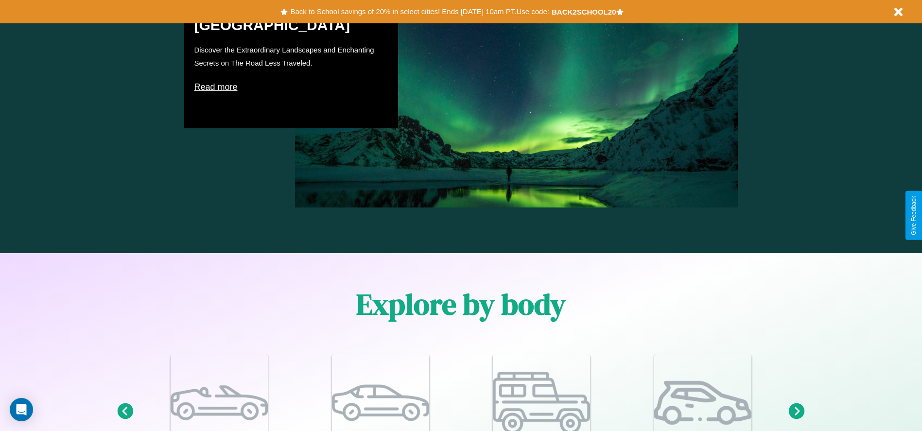
scroll to position [1176, 0]
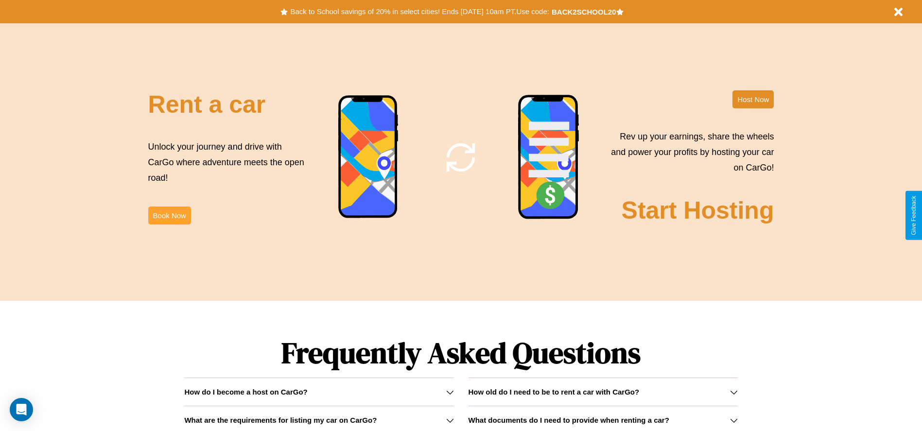
click at [169, 215] on button "Book Now" at bounding box center [169, 216] width 43 height 18
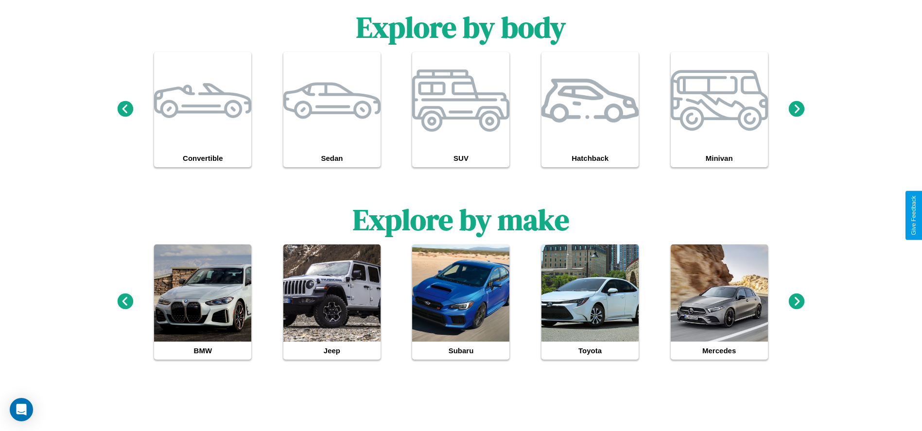
scroll to position [899, 0]
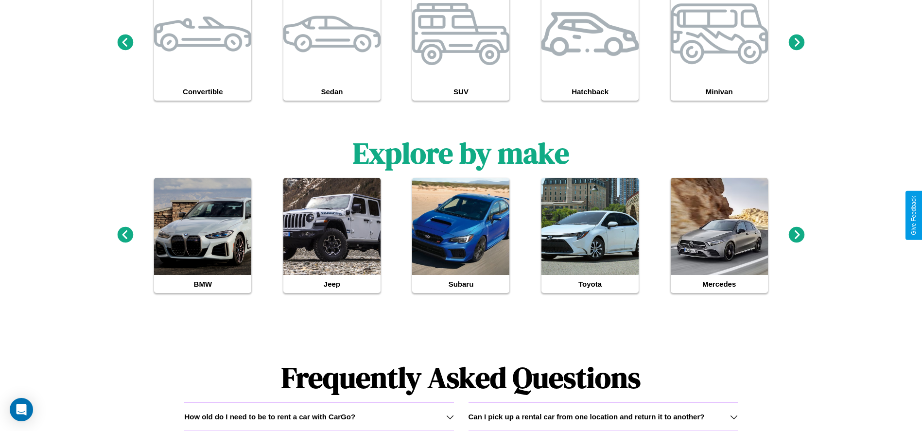
click at [797, 235] on icon at bounding box center [797, 234] width 16 height 16
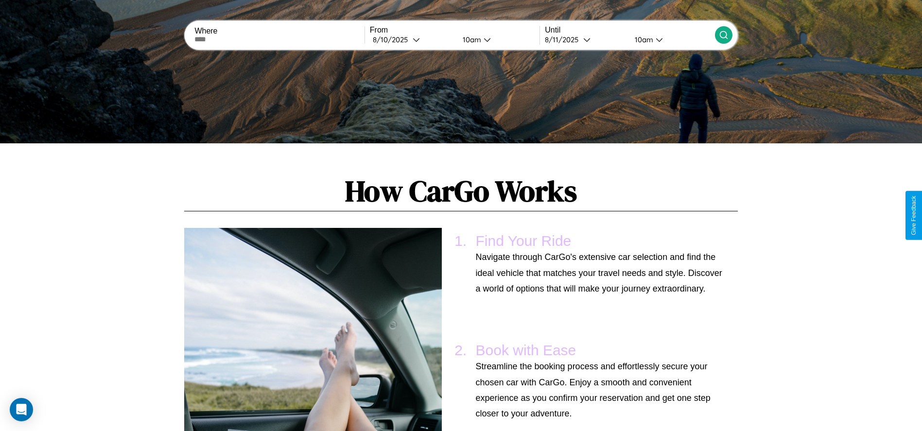
scroll to position [0, 0]
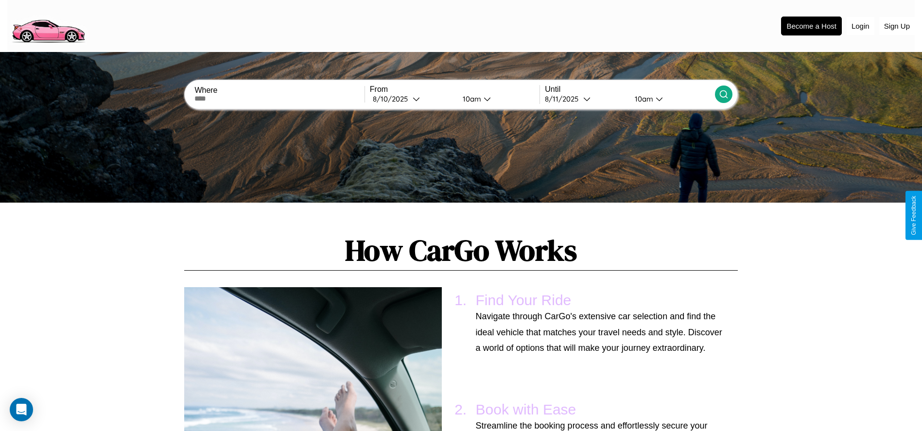
click at [279, 99] on input "text" at bounding box center [279, 99] width 170 height 8
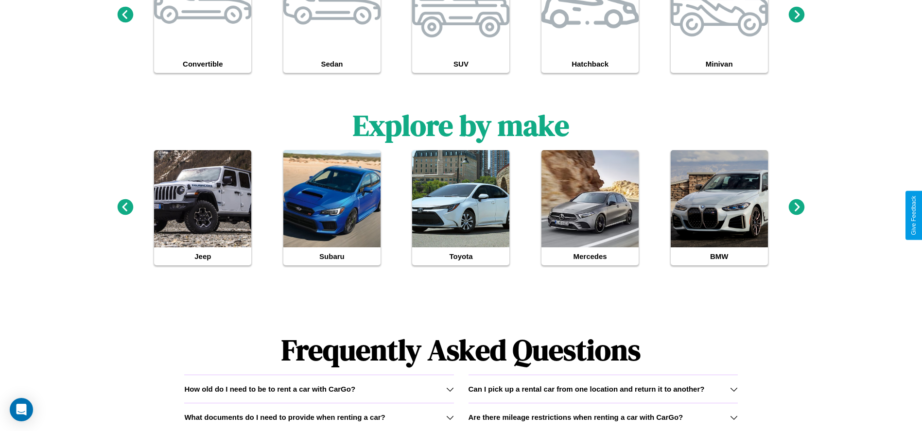
click at [603, 417] on h3 "Are there mileage restrictions when renting a car with CarGo?" at bounding box center [576, 417] width 215 height 8
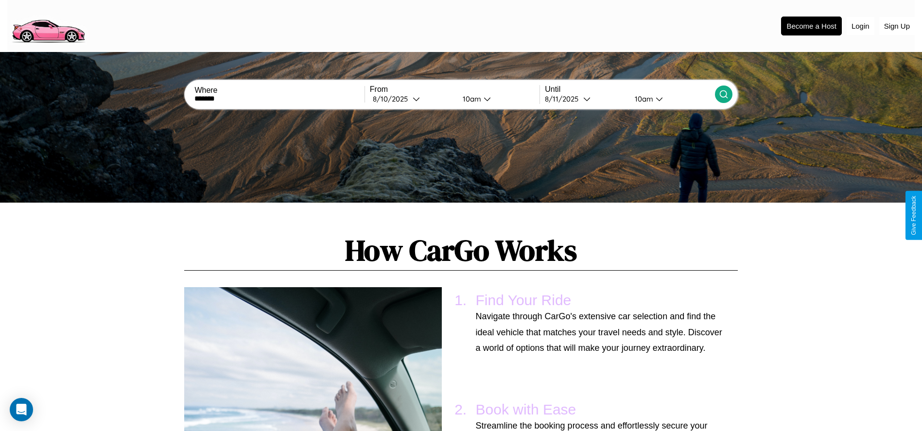
scroll to position [917, 0]
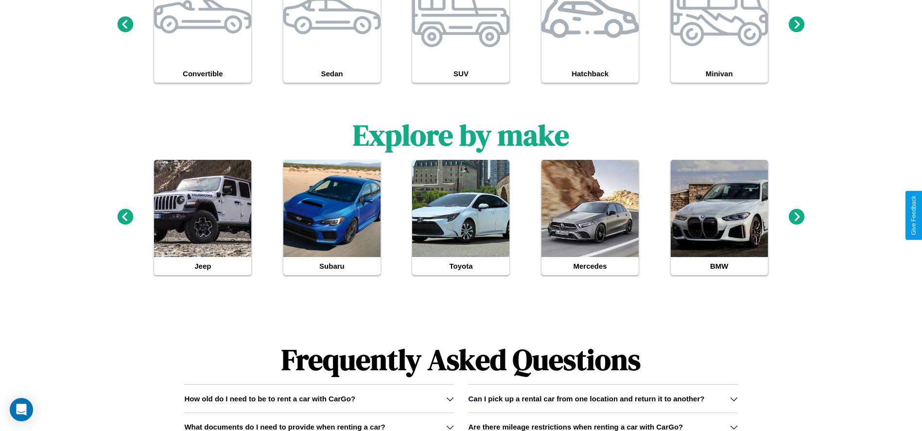
type input "*******"
click at [733, 427] on icon at bounding box center [734, 427] width 8 height 8
select select "*"
select select "****"
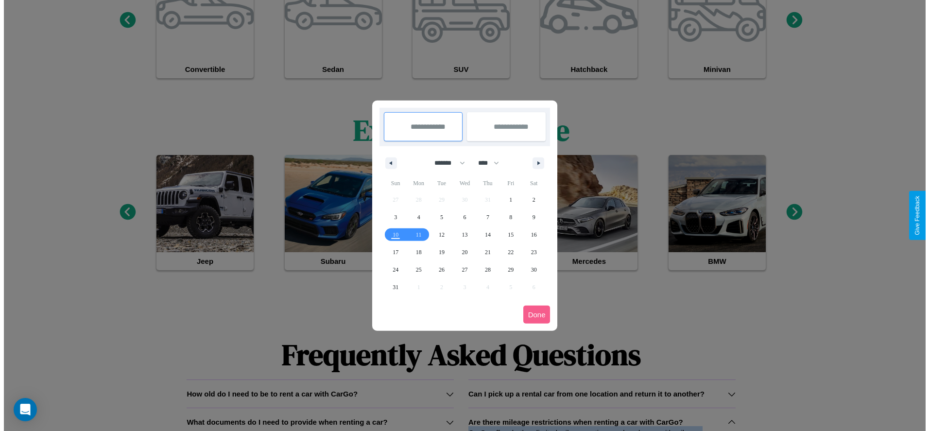
scroll to position [0, 0]
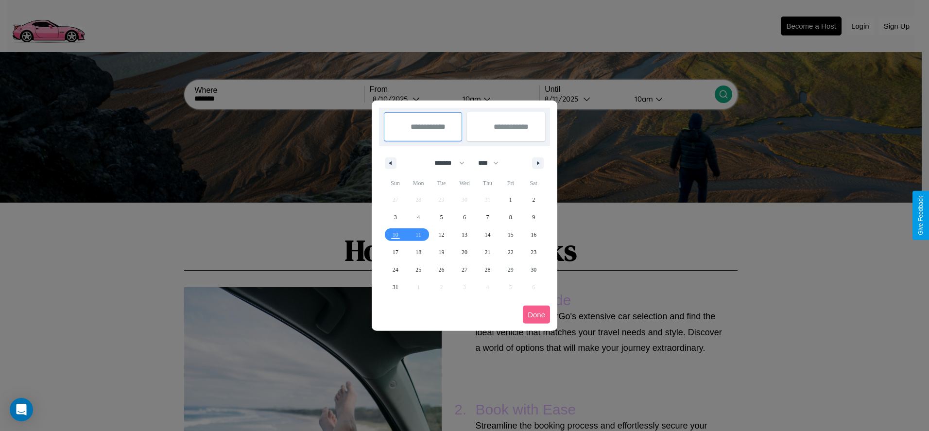
drag, startPoint x: 445, startPoint y: 163, endPoint x: 465, endPoint y: 195, distance: 37.5
click at [445, 163] on select "******* ******** ***** ***** *** **** **** ****** ********* ******* ******** **…" at bounding box center [447, 163] width 41 height 16
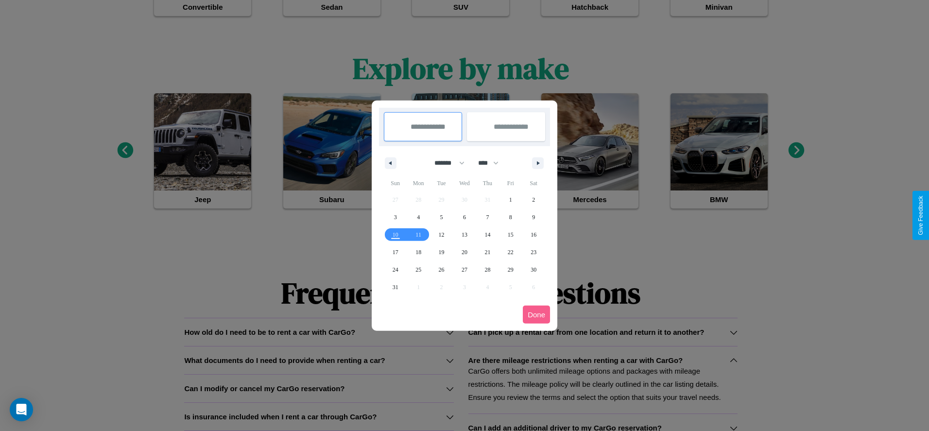
click at [319, 417] on div at bounding box center [464, 215] width 929 height 431
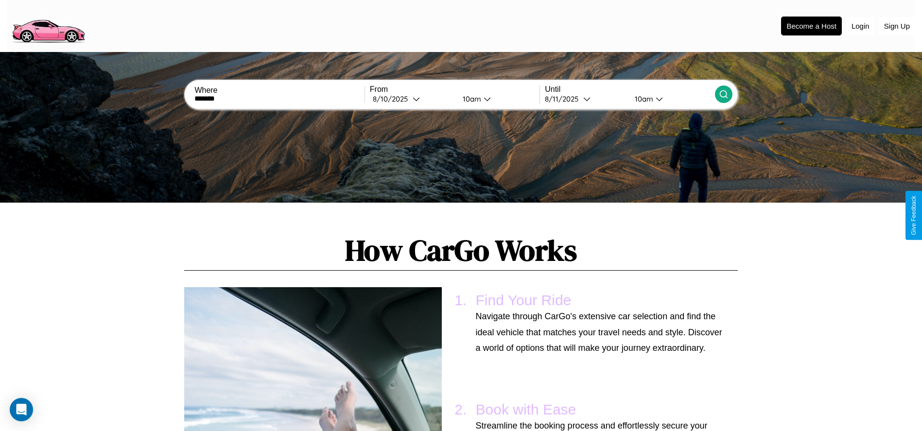
click at [723, 94] on icon at bounding box center [724, 94] width 10 height 10
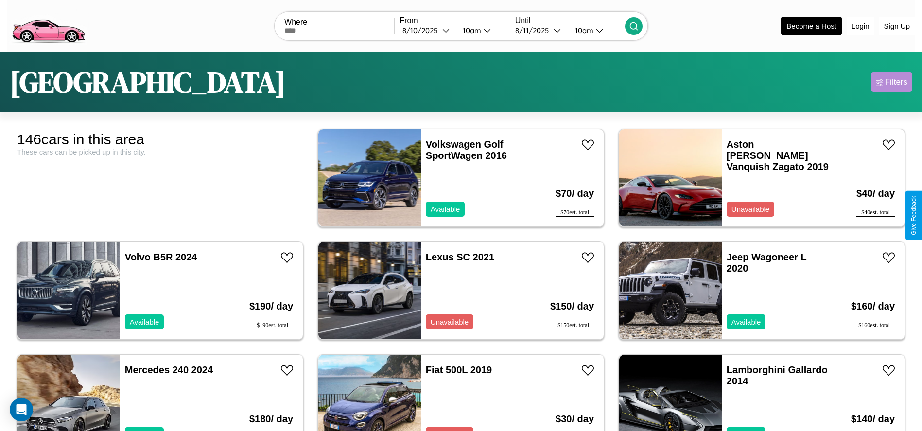
click at [891, 82] on div "Filters" at bounding box center [896, 82] width 22 height 10
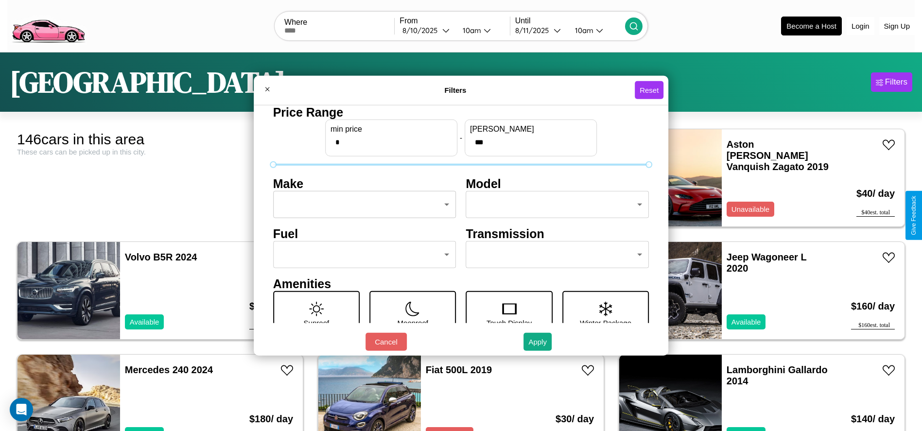
click at [362, 205] on body "CarGo Where From 8 / 10 / 2025 10am Until 8 / 11 / 2025 10am Become a Host Logi…" at bounding box center [461, 245] width 922 height 491
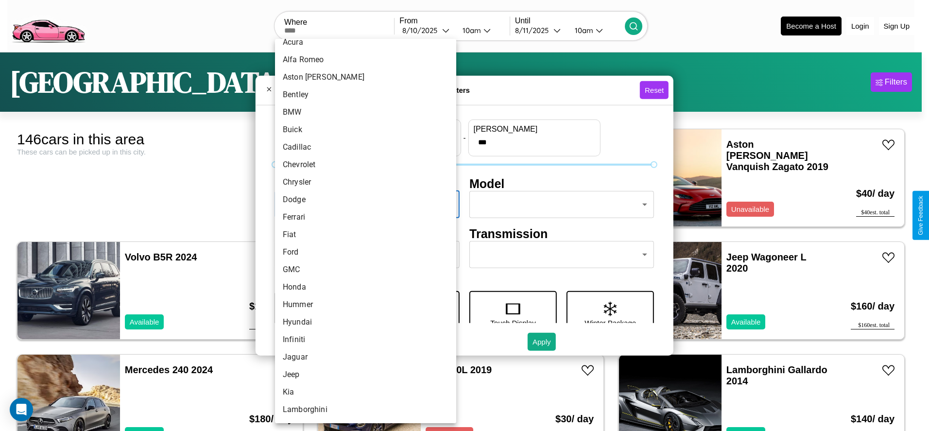
scroll to position [66, 0]
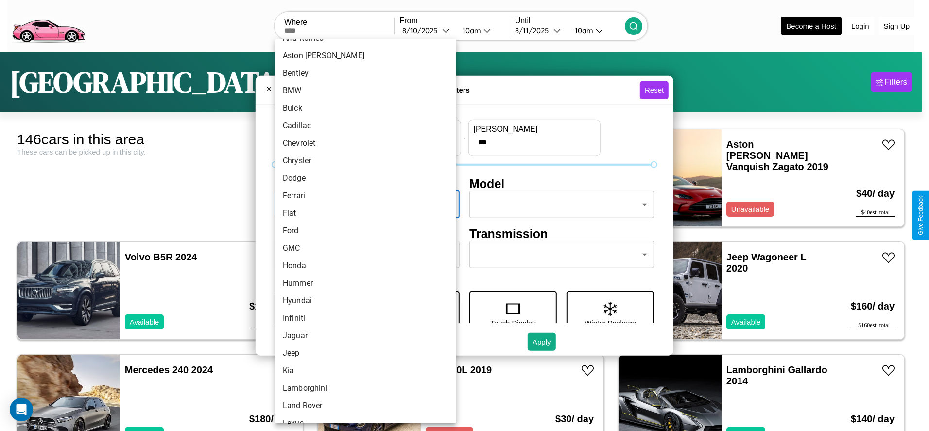
click at [362, 231] on li "Ford" at bounding box center [365, 230] width 181 height 17
type input "****"
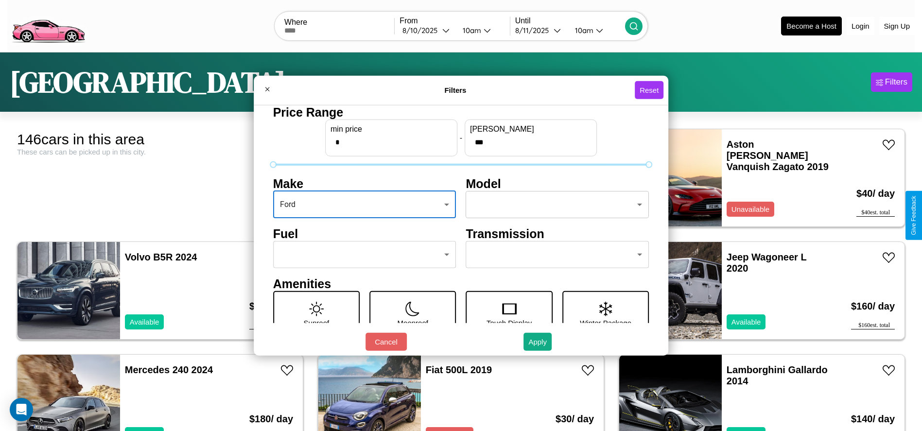
click at [553, 205] on body "CarGo Where From 8 / 10 / 2025 10am Until 8 / 11 / 2025 10am Become a Host Logi…" at bounding box center [461, 245] width 922 height 491
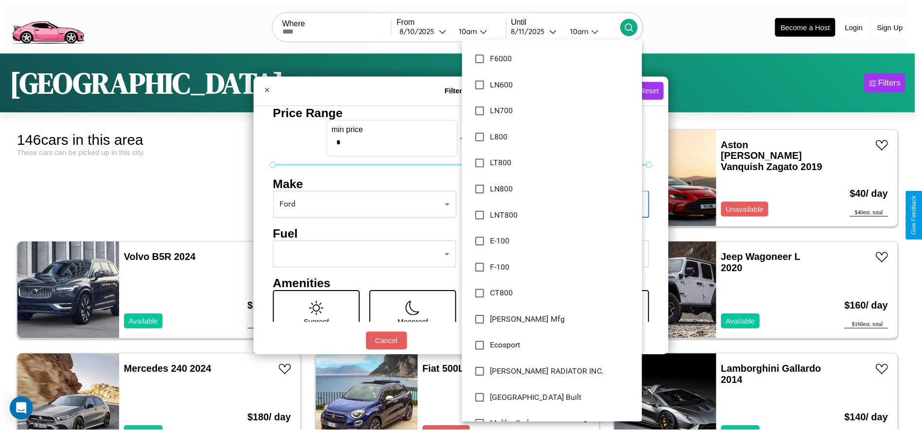
scroll to position [3727, 0]
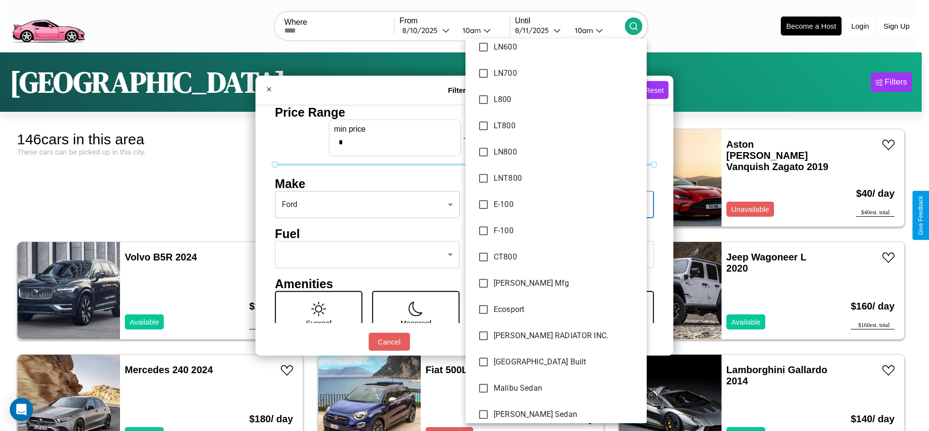
type input "*****"
click at [465, 215] on div at bounding box center [464, 215] width 929 height 431
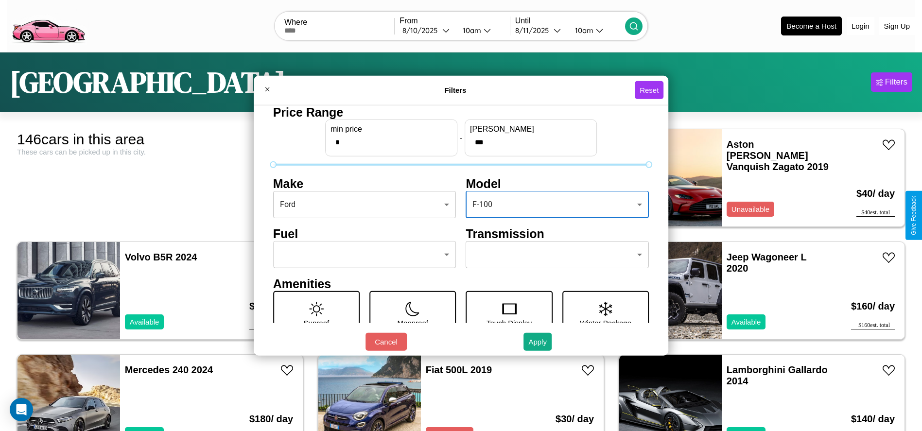
scroll to position [41, 0]
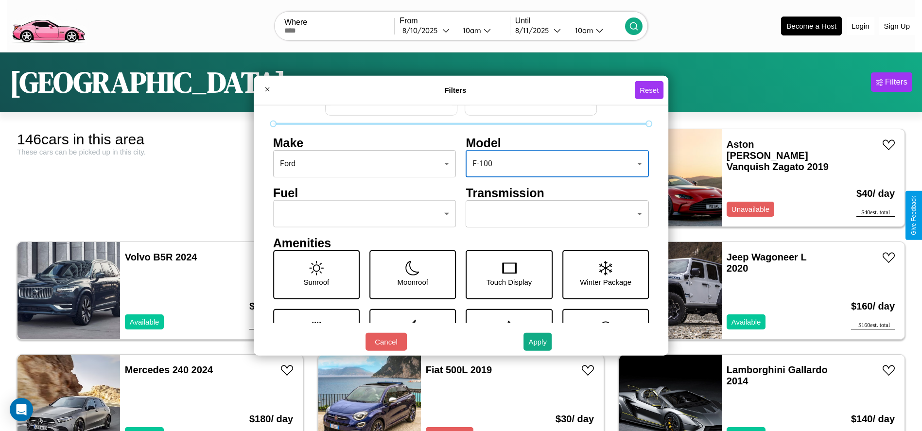
click at [553, 214] on body "CarGo Where From 8 / 10 / 2025 10am Until 8 / 11 / 2025 10am Become a Host Logi…" at bounding box center [461, 245] width 922 height 491
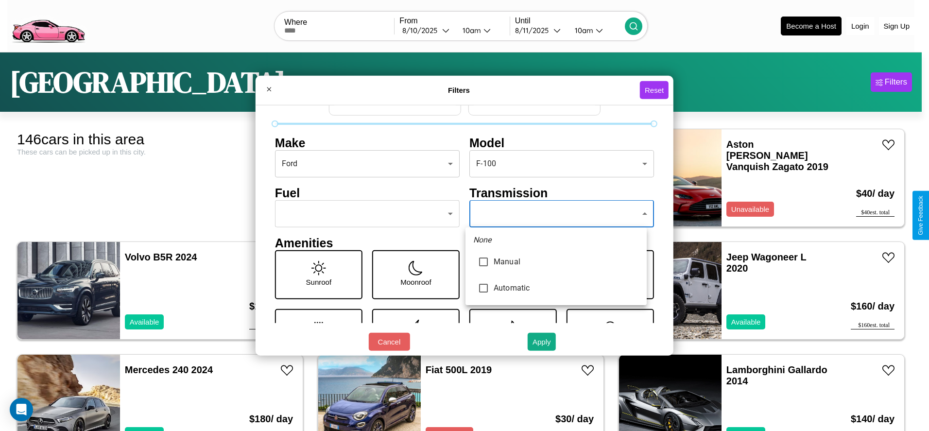
type input "*********"
click at [556, 214] on div at bounding box center [464, 215] width 929 height 431
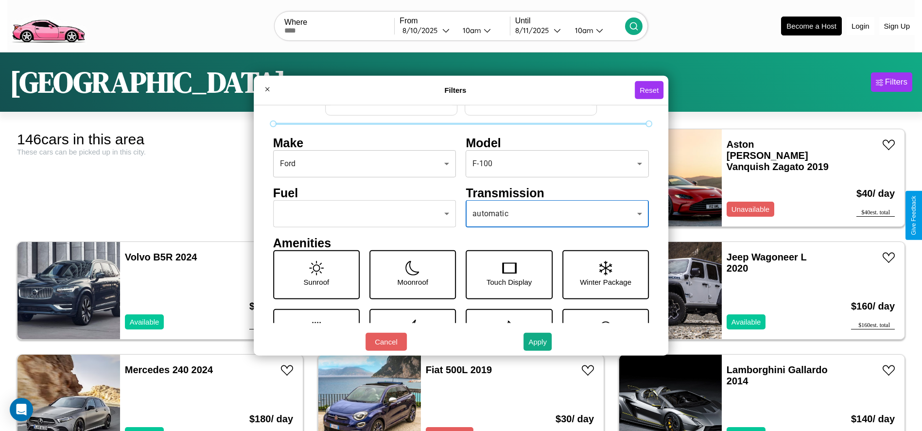
scroll to position [135, 0]
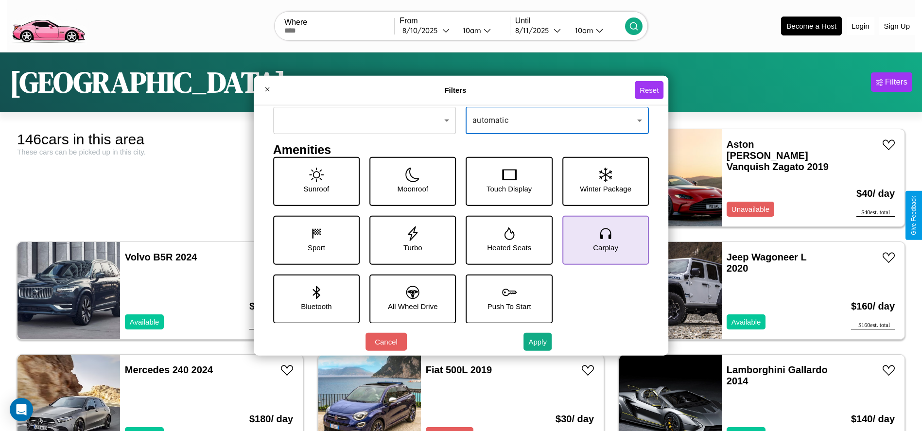
click at [600, 240] on icon at bounding box center [605, 233] width 15 height 15
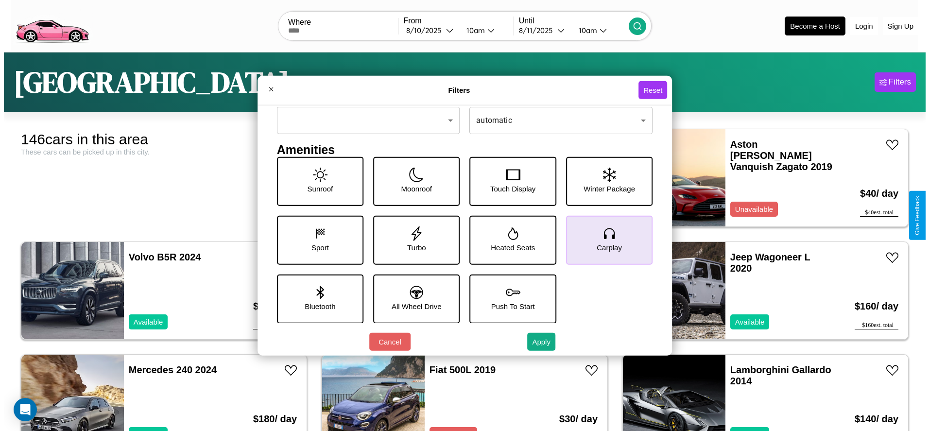
scroll to position [102, 0]
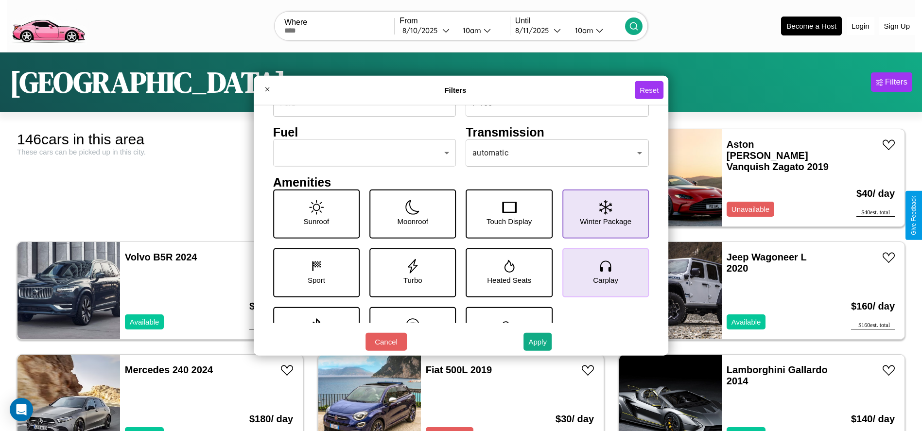
click at [600, 214] on icon at bounding box center [605, 207] width 13 height 15
click at [538, 342] on button "Apply" at bounding box center [537, 342] width 28 height 18
